Goal: Task Accomplishment & Management: Complete application form

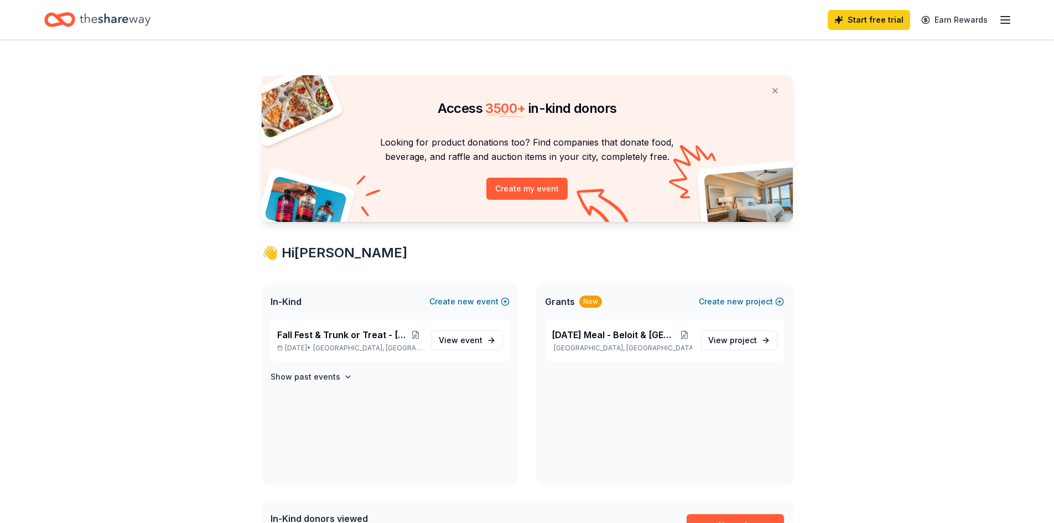
click at [999, 19] on icon "button" at bounding box center [1005, 19] width 13 height 13
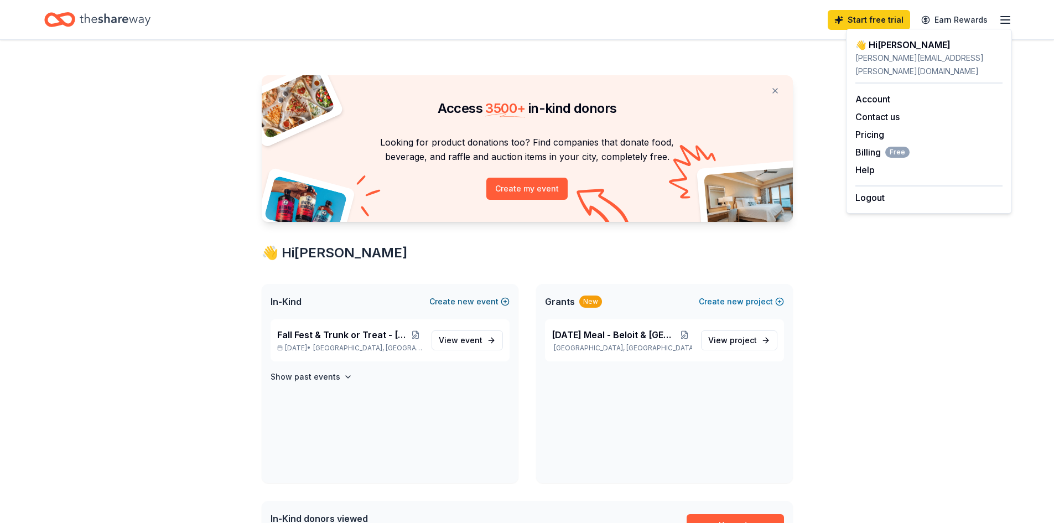
click at [489, 301] on button "Create new event" at bounding box center [469, 301] width 80 height 13
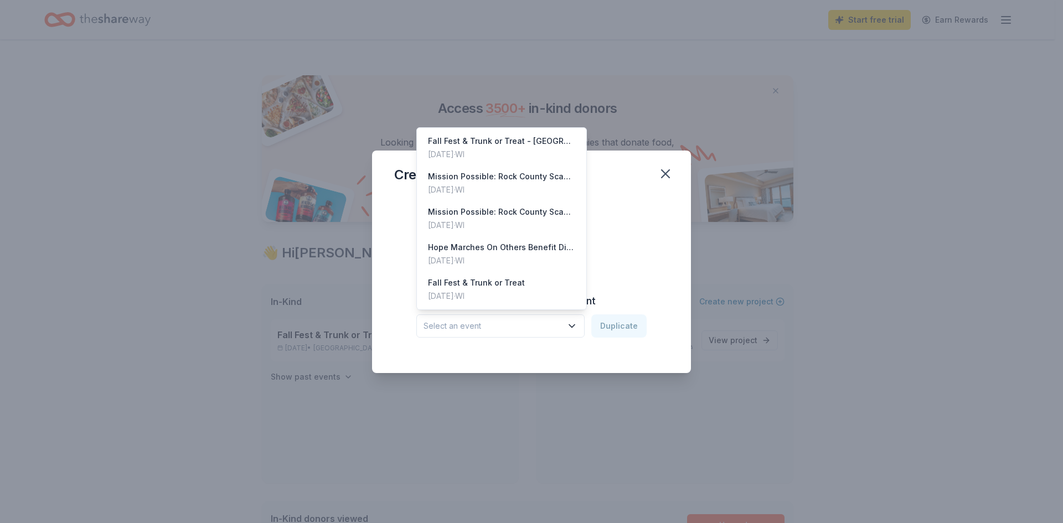
click at [511, 327] on span "Select an event" at bounding box center [492, 325] width 138 height 13
click at [510, 150] on div "Oct 24, 2025 · WI" at bounding box center [501, 154] width 147 height 13
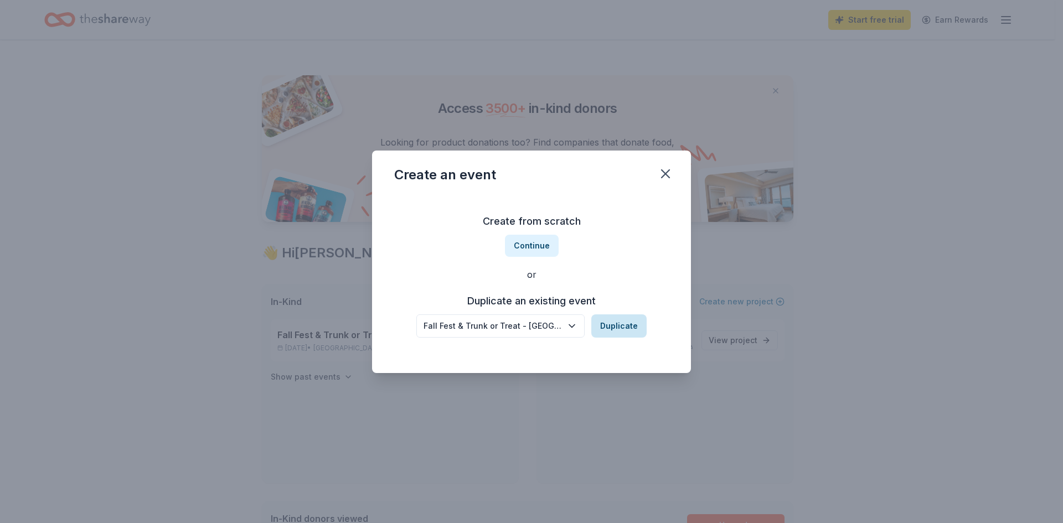
click at [612, 325] on button "Duplicate" at bounding box center [618, 325] width 55 height 23
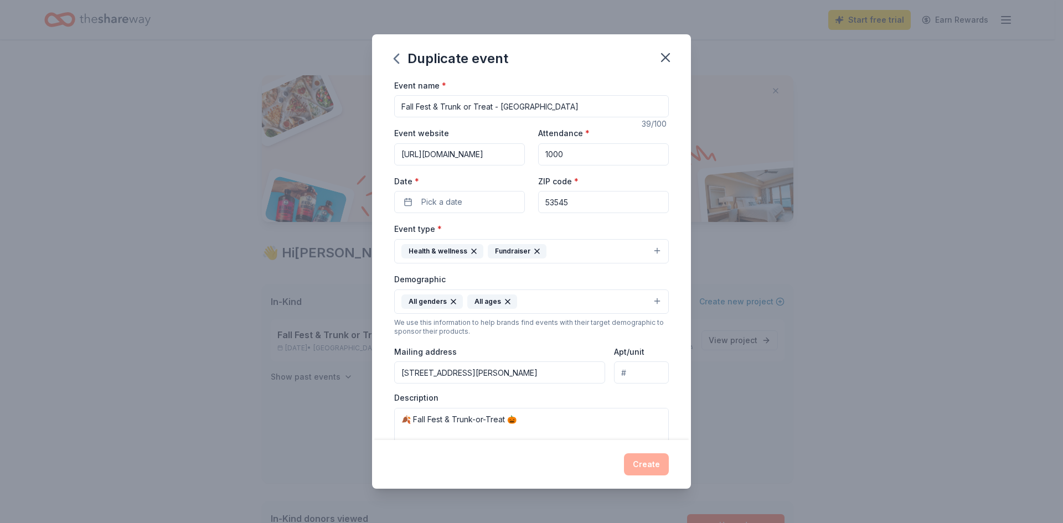
drag, startPoint x: 541, startPoint y: 106, endPoint x: 499, endPoint y: 110, distance: 41.7
click at [499, 110] on input "Fall Fest & Trunk or Treat - Janesville" at bounding box center [531, 106] width 274 height 22
type input "Fall Fest & Trunk or Treat - Beloit"
click at [472, 208] on button "Pick a date" at bounding box center [459, 202] width 131 height 22
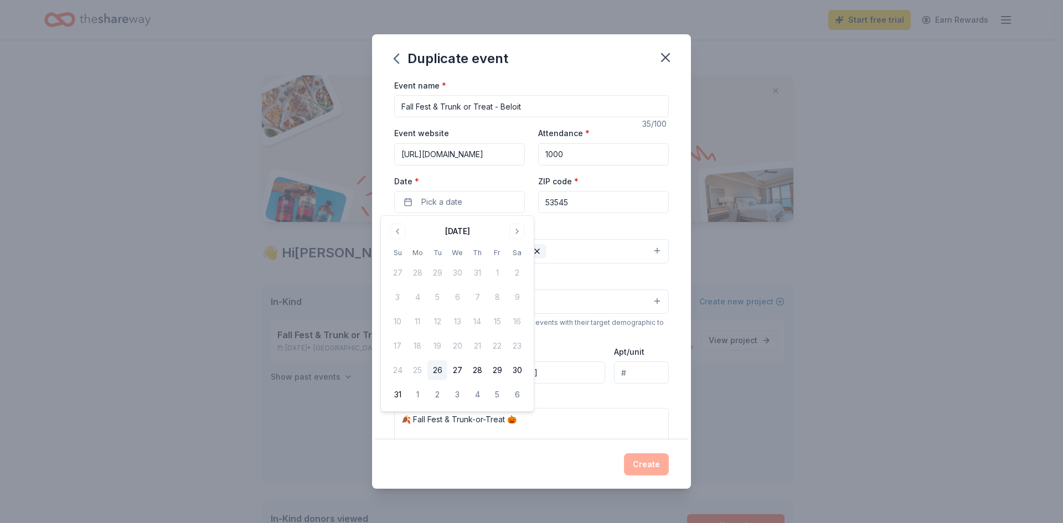
click at [517, 220] on div "August 2025 Su Mo Tu We Th Fr Sa 27 28 29 30 31 1 2 3 4 5 6 7 8 9 10 11 12 13 1…" at bounding box center [457, 313] width 153 height 195
click at [518, 233] on button "Go to next month" at bounding box center [516, 231] width 15 height 15
click at [472, 371] on button "30" at bounding box center [477, 370] width 20 height 20
click at [598, 230] on div "Event type * Health & wellness Fundraiser" at bounding box center [531, 243] width 274 height 42
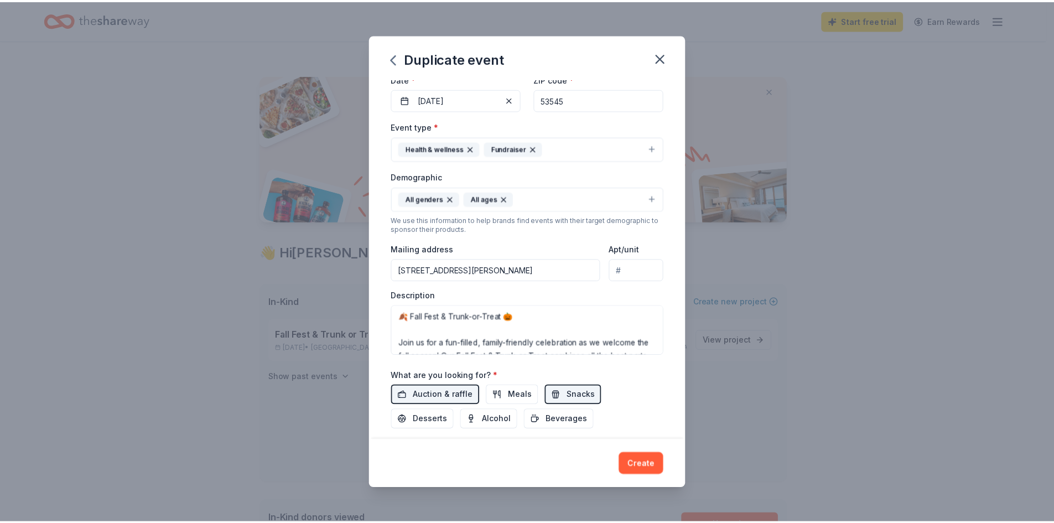
scroll to position [111, 0]
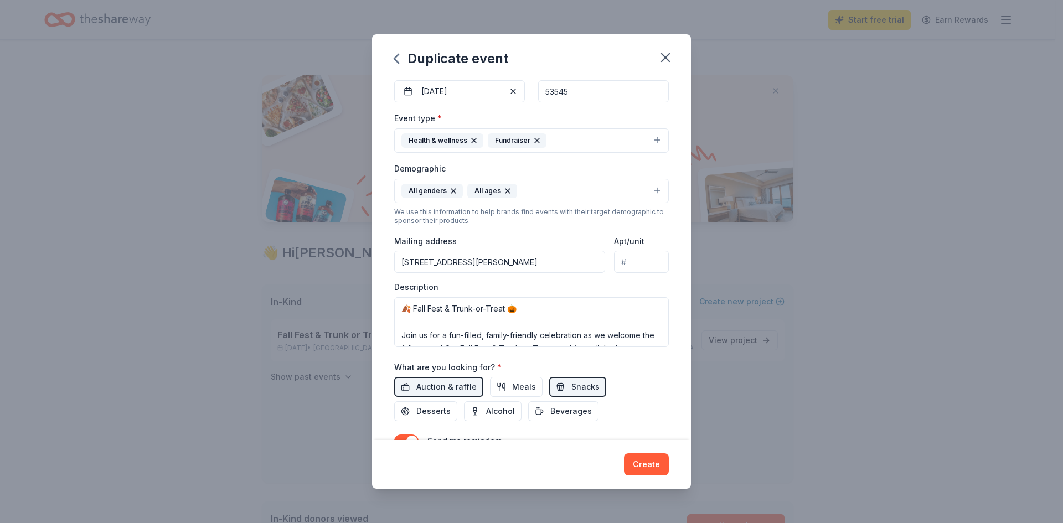
drag, startPoint x: 581, startPoint y: 261, endPoint x: 334, endPoint y: 256, distance: 246.9
click at [334, 256] on div "Duplicate event Event name * Fall Fest & Trunk or Treat - Beloit 35 /100 Event …" at bounding box center [531, 261] width 1063 height 523
click at [468, 463] on div "Create" at bounding box center [531, 464] width 274 height 22
drag, startPoint x: 573, startPoint y: 258, endPoint x: 263, endPoint y: 251, distance: 310.5
click at [263, 251] on div "Duplicate event Event name * Fall Fest & Trunk or Treat - Beloit 35 /100 Event …" at bounding box center [531, 261] width 1063 height 523
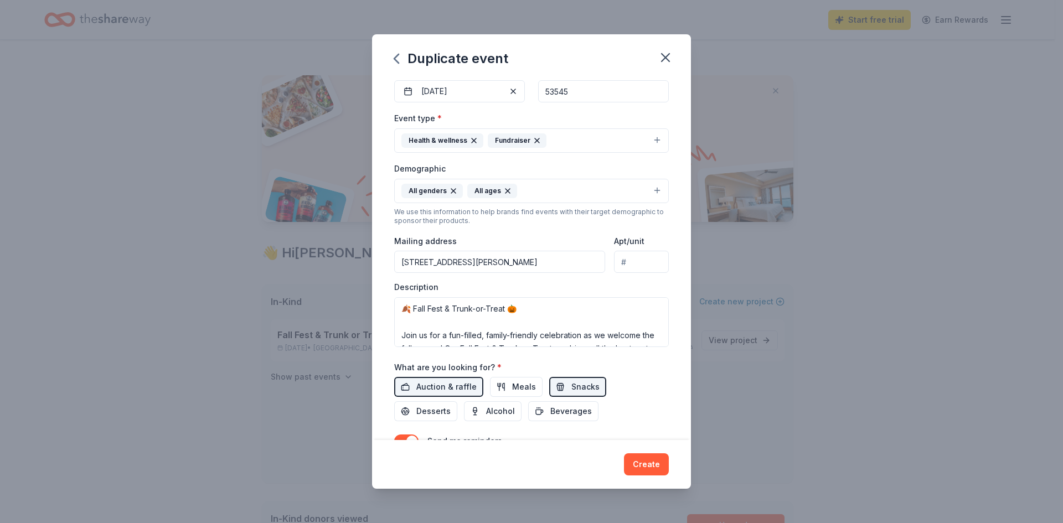
click at [465, 465] on div "Create" at bounding box center [531, 464] width 274 height 22
click at [645, 461] on button "Create" at bounding box center [646, 464] width 45 height 22
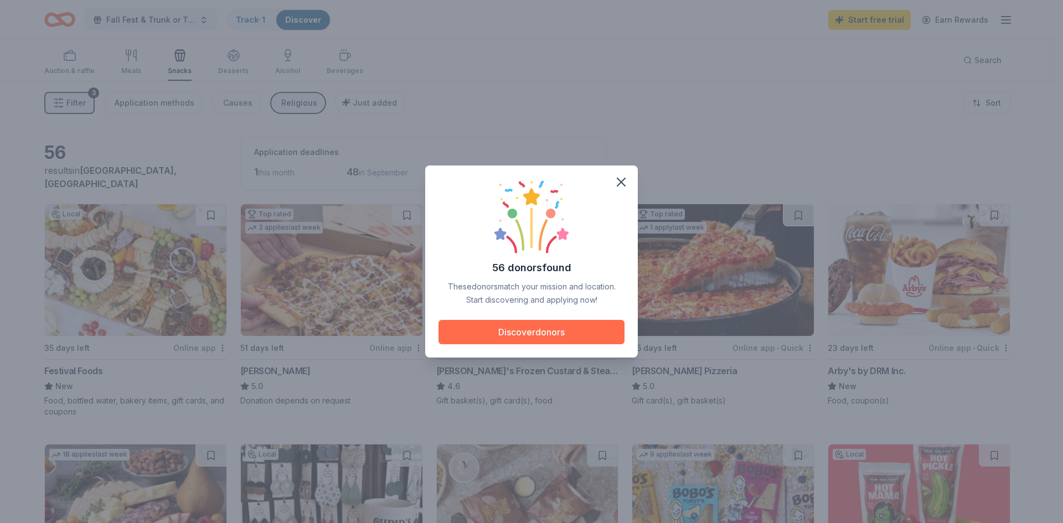
click at [556, 333] on button "Discover donors" at bounding box center [531, 332] width 186 height 24
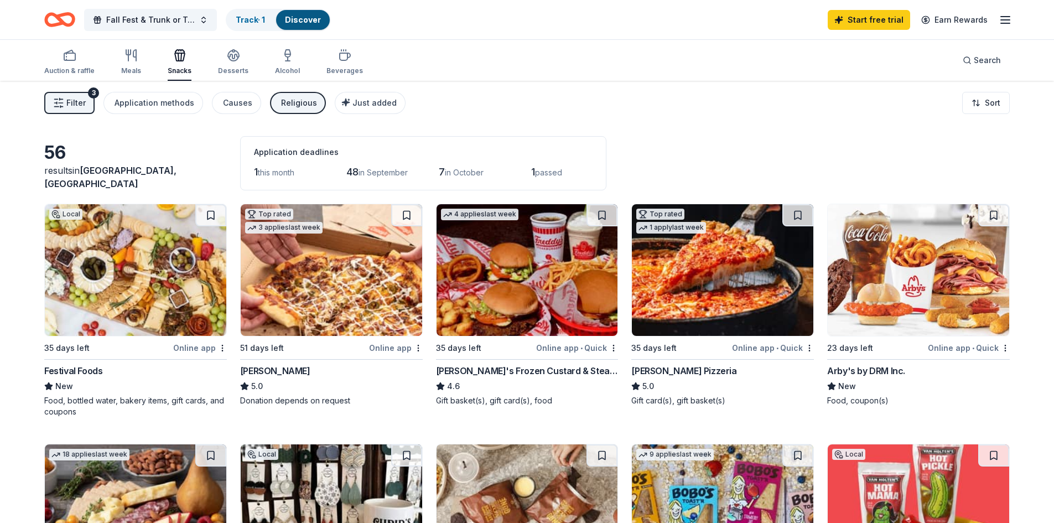
click at [350, 277] on img at bounding box center [332, 270] width 182 height 132
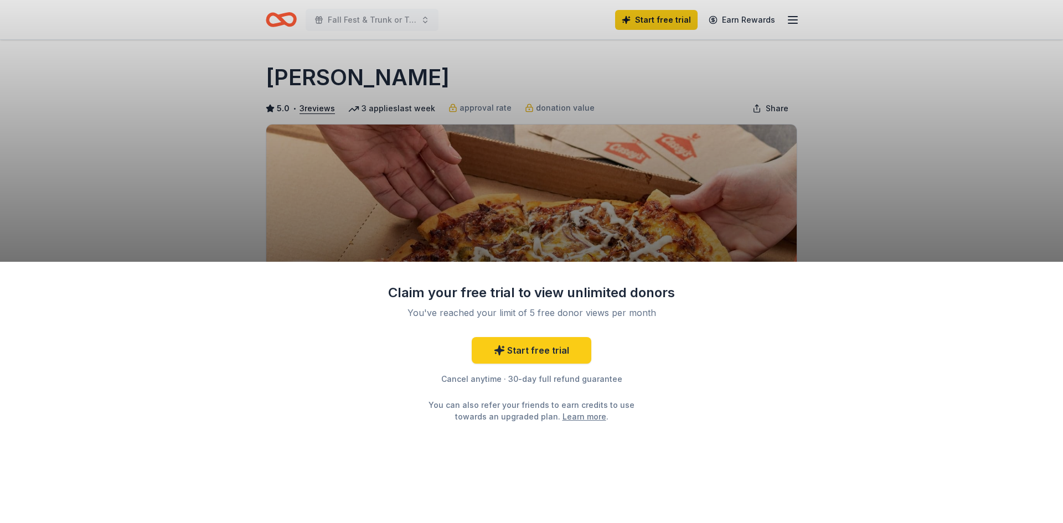
click at [892, 218] on div "Claim your free trial to view unlimited donors You've reached your limit of 5 f…" at bounding box center [531, 261] width 1063 height 523
